Goal: Task Accomplishment & Management: Manage account settings

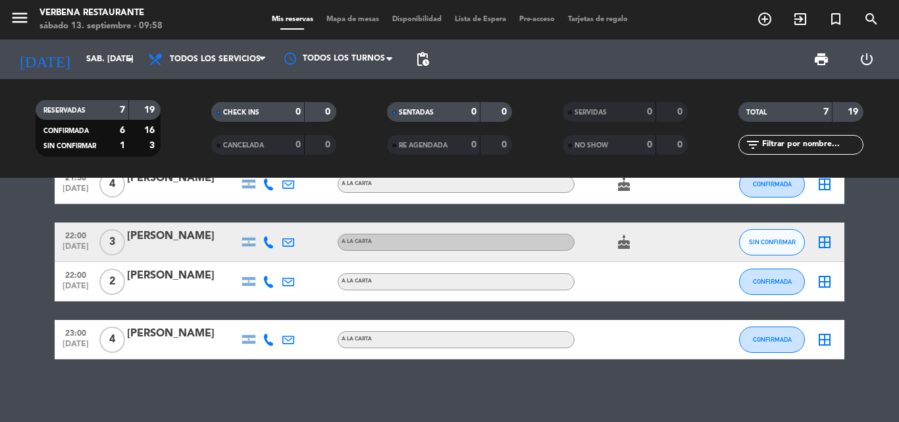
scroll to position [218, 0]
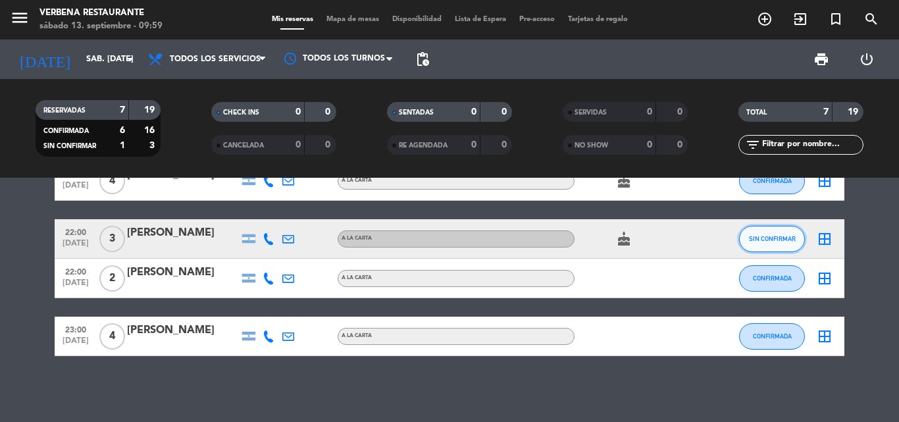
click at [755, 240] on span "SIN CONFIRMAR" at bounding box center [772, 238] width 47 height 7
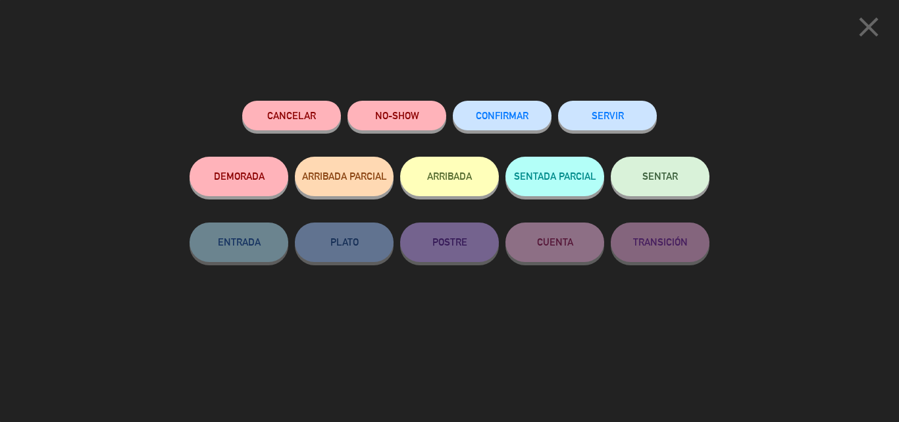
click at [486, 124] on button "CONFIRMAR" at bounding box center [502, 116] width 99 height 30
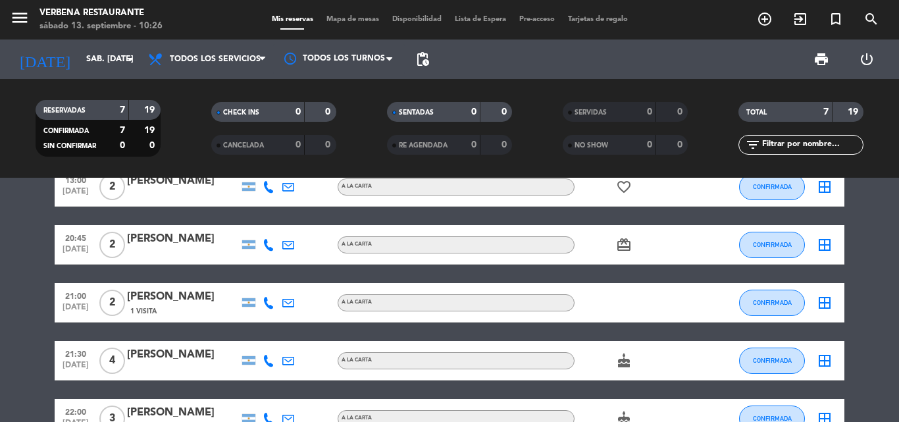
scroll to position [0, 0]
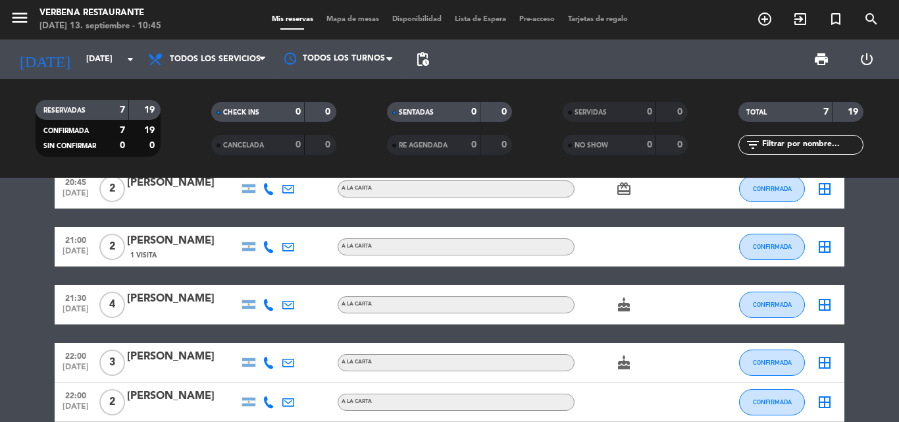
scroll to position [86, 0]
